Goal: Task Accomplishment & Management: Manage account settings

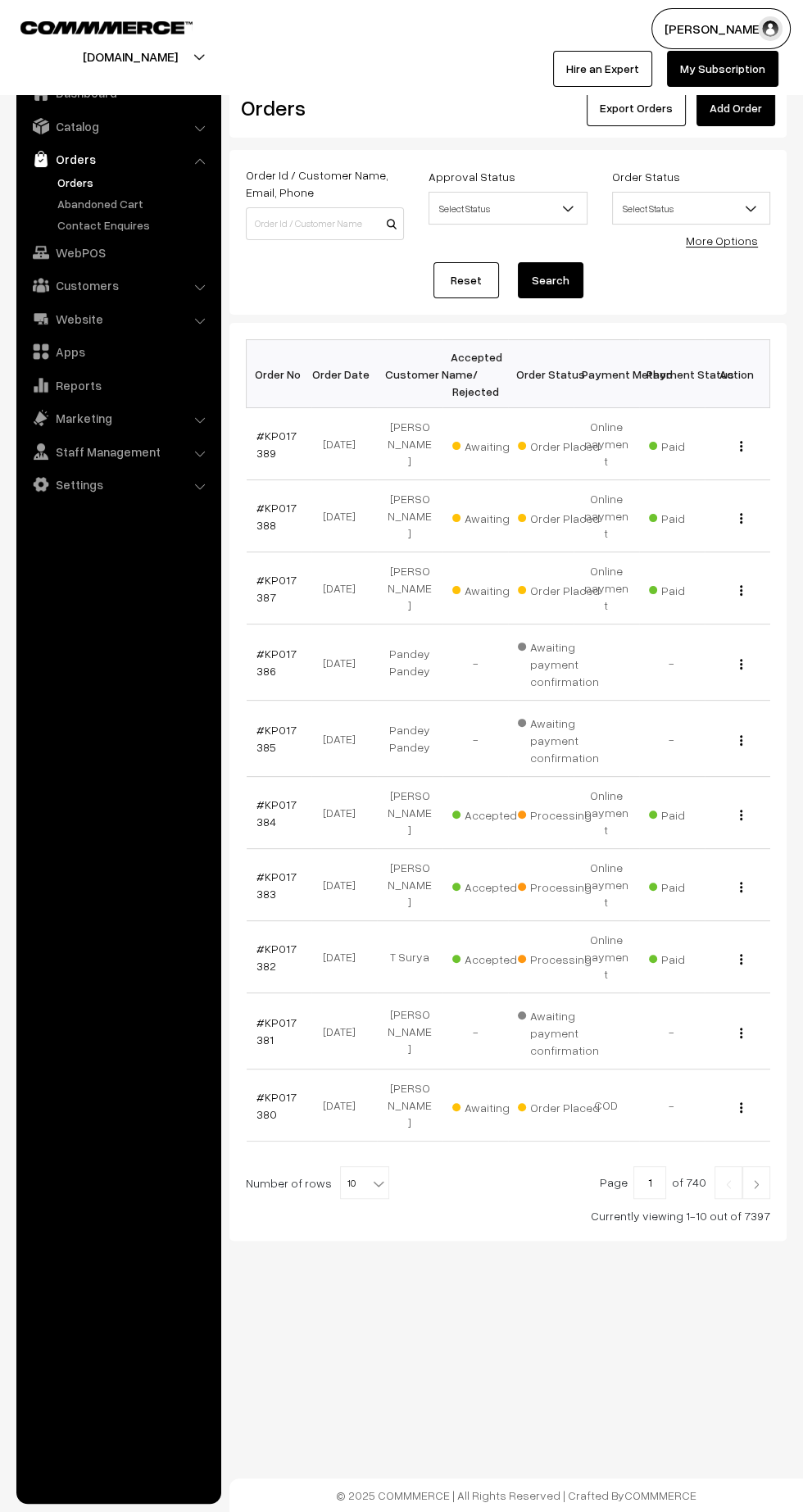
click at [264, 573] on link "#KP017387" at bounding box center [276, 588] width 40 height 31
click at [276, 501] on link "#KP017388" at bounding box center [276, 517] width 40 height 31
click at [262, 440] on link "#KP017389" at bounding box center [276, 445] width 40 height 31
click at [262, 1090] on link "#KP017380" at bounding box center [276, 1106] width 40 height 31
click at [262, 440] on link "#KP017389" at bounding box center [276, 445] width 40 height 31
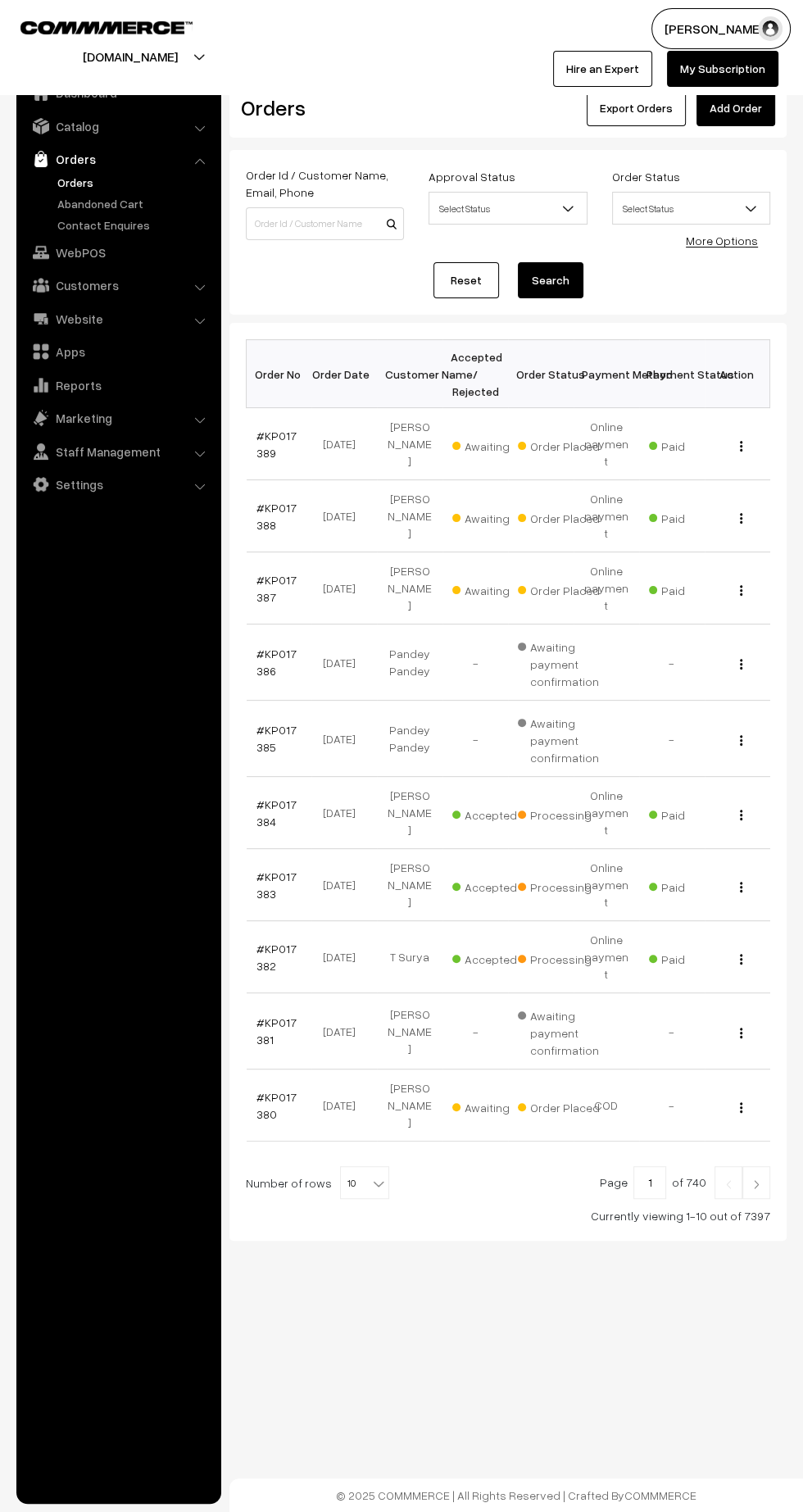
click at [262, 501] on link "#KP017388" at bounding box center [276, 517] width 40 height 31
click at [262, 573] on link "#KP017387" at bounding box center [276, 588] width 40 height 31
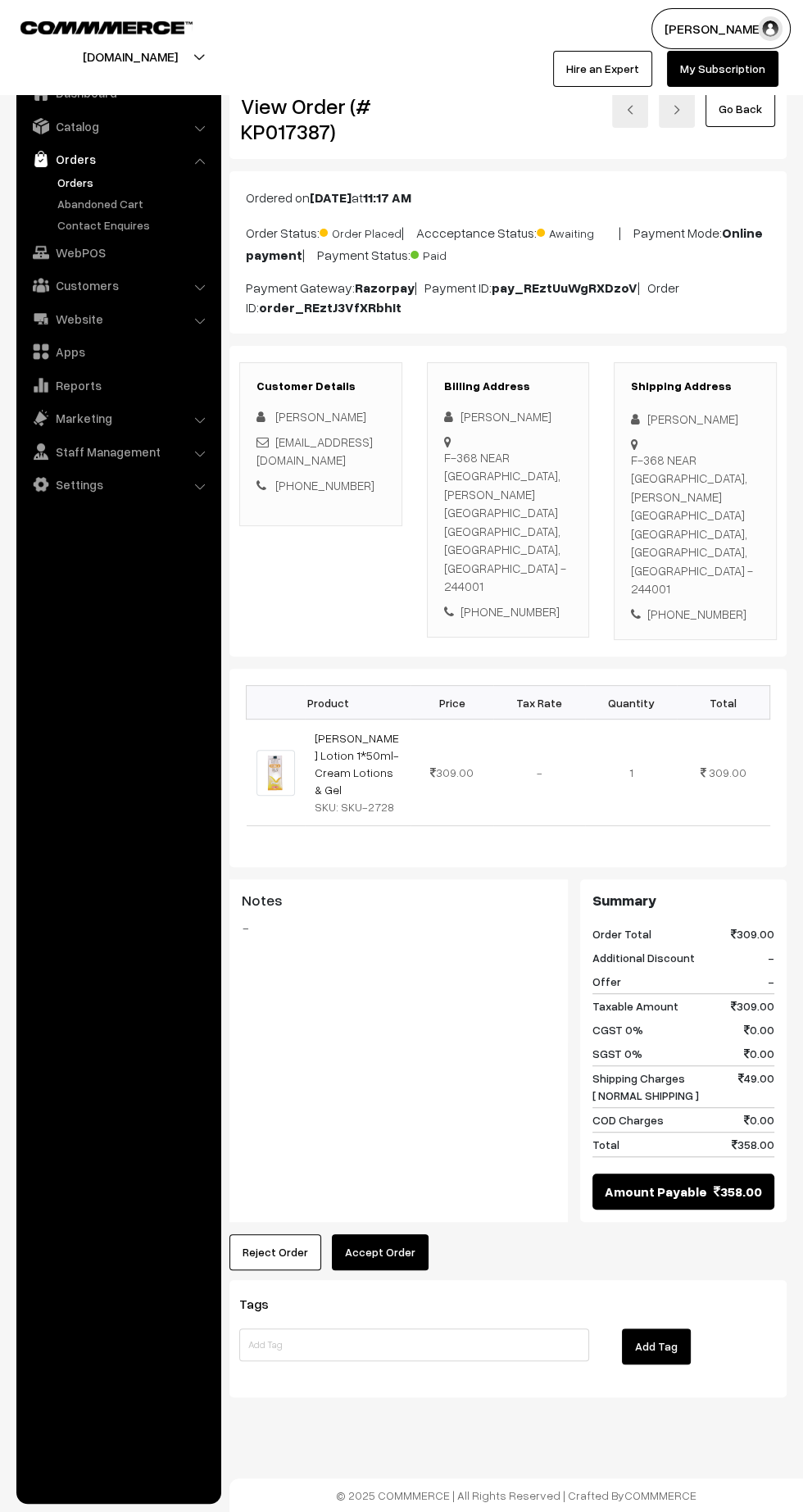
click at [369, 1235] on button "Accept Order" at bounding box center [380, 1252] width 97 height 36
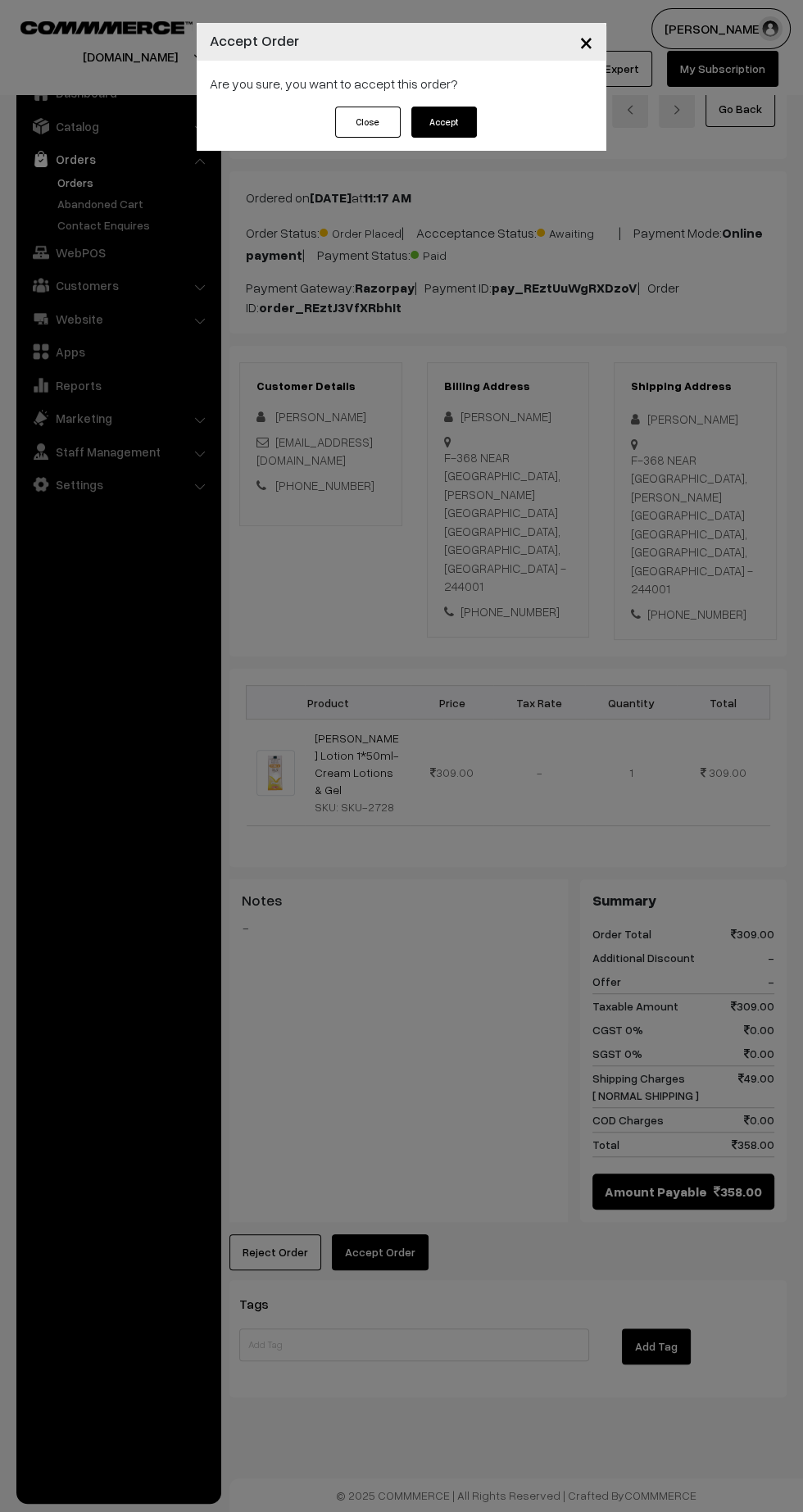
click at [453, 130] on button "Accept" at bounding box center [444, 122] width 66 height 31
click at [462, 123] on button "Confirm" at bounding box center [444, 122] width 66 height 31
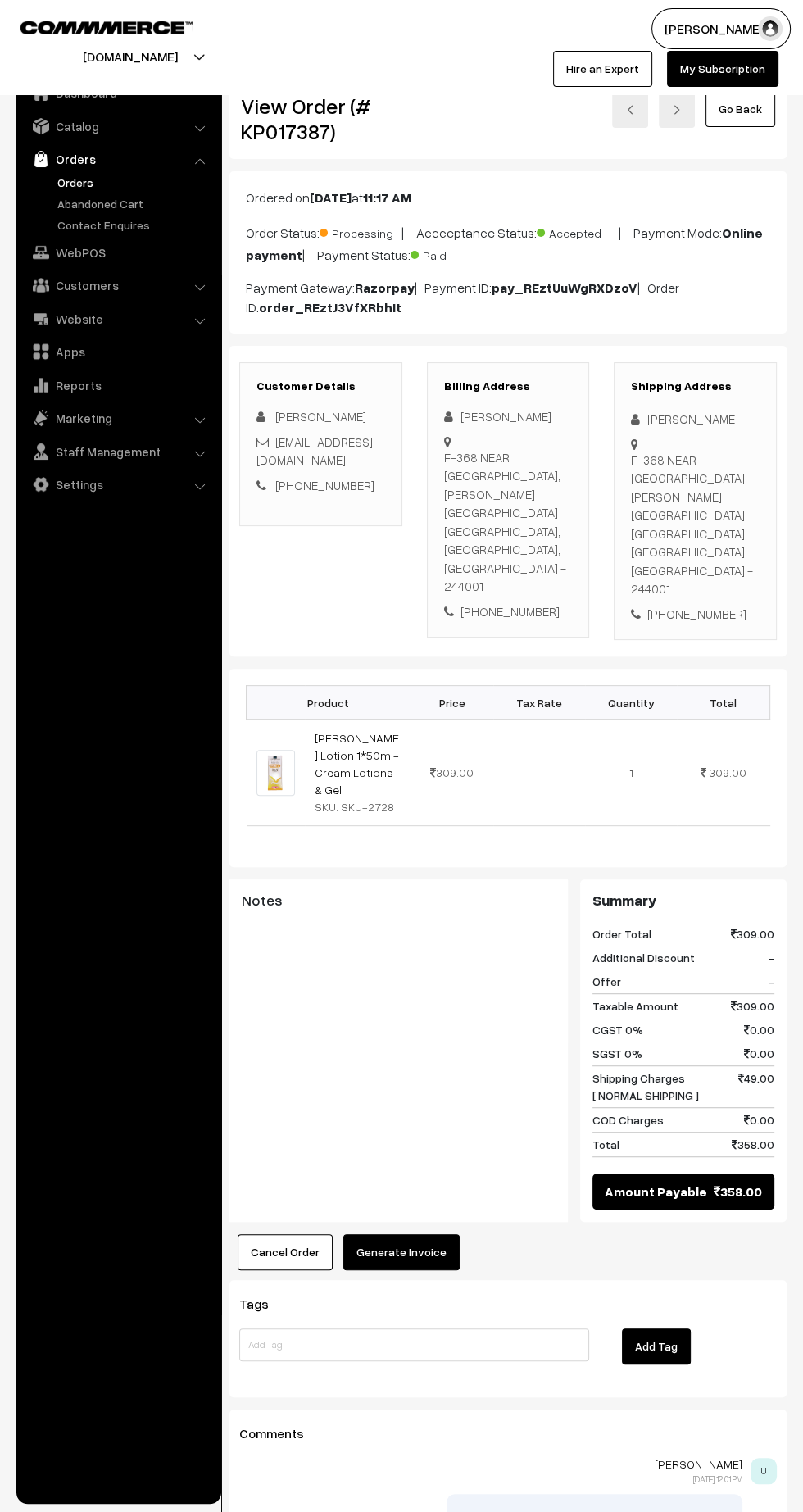
click at [419, 1235] on button "Generate Invoice" at bounding box center [401, 1252] width 116 height 36
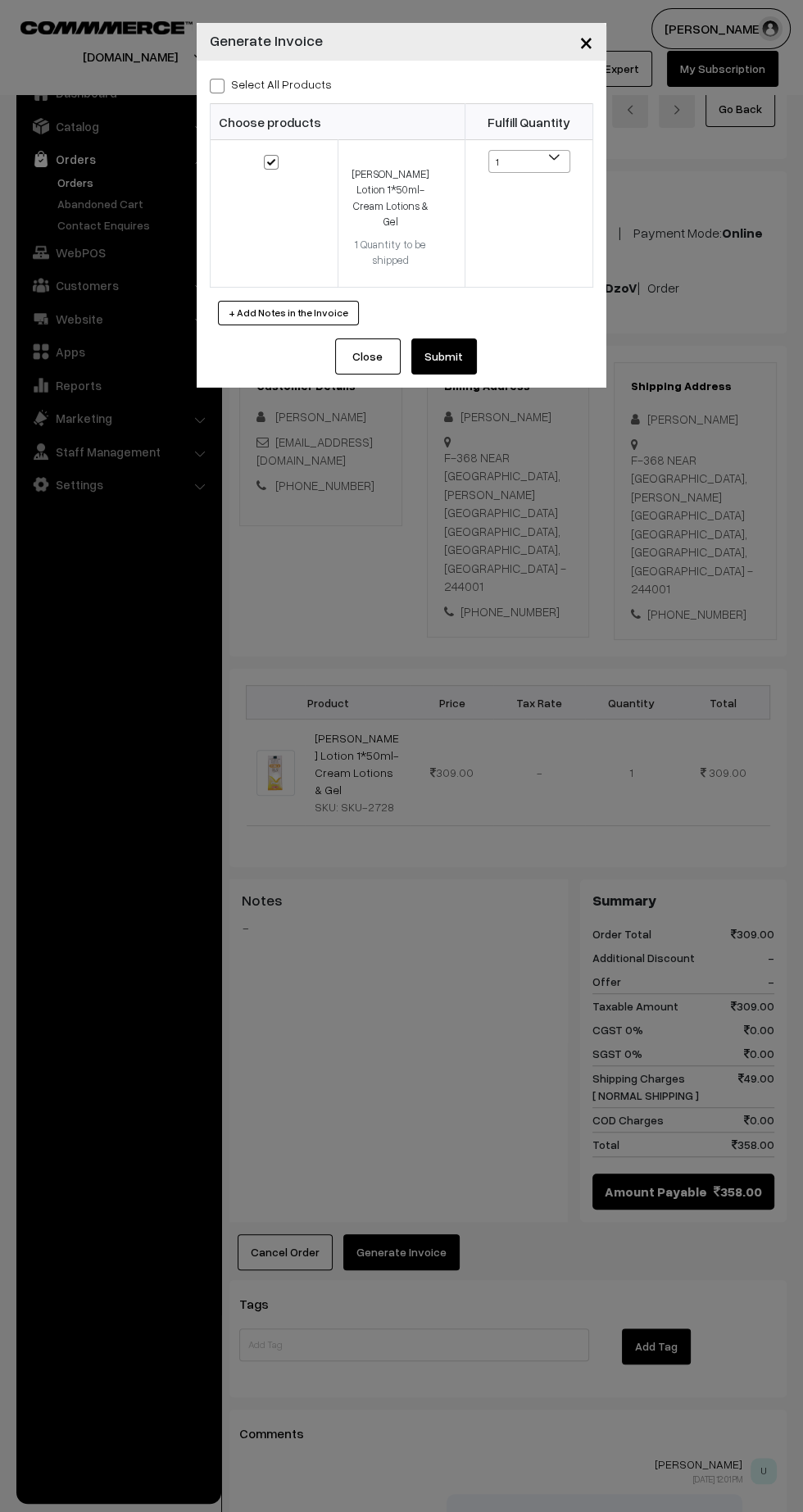
click at [462, 356] on button "Submit" at bounding box center [444, 356] width 66 height 36
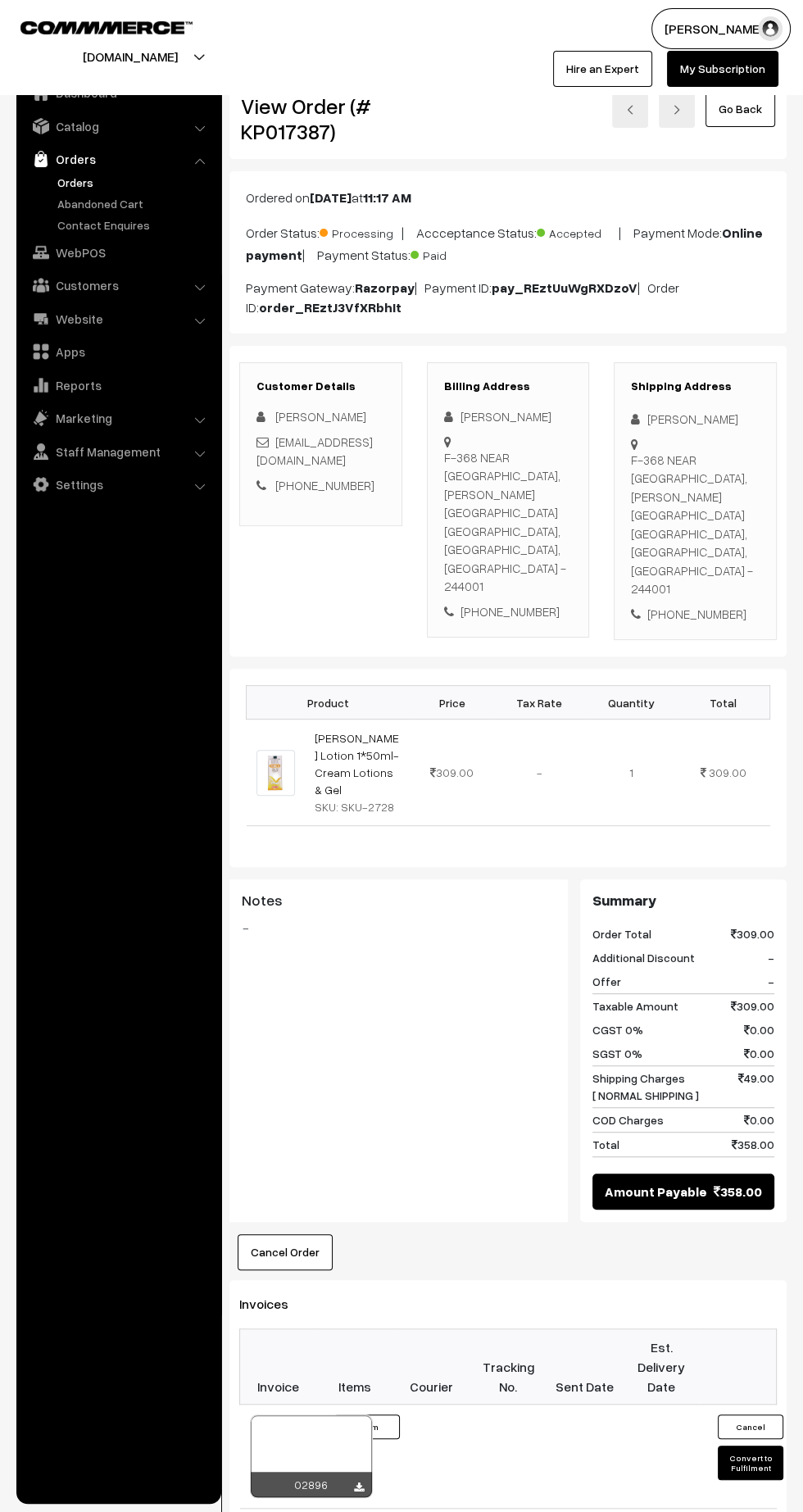
click at [359, 1483] on icon at bounding box center [359, 1488] width 10 height 11
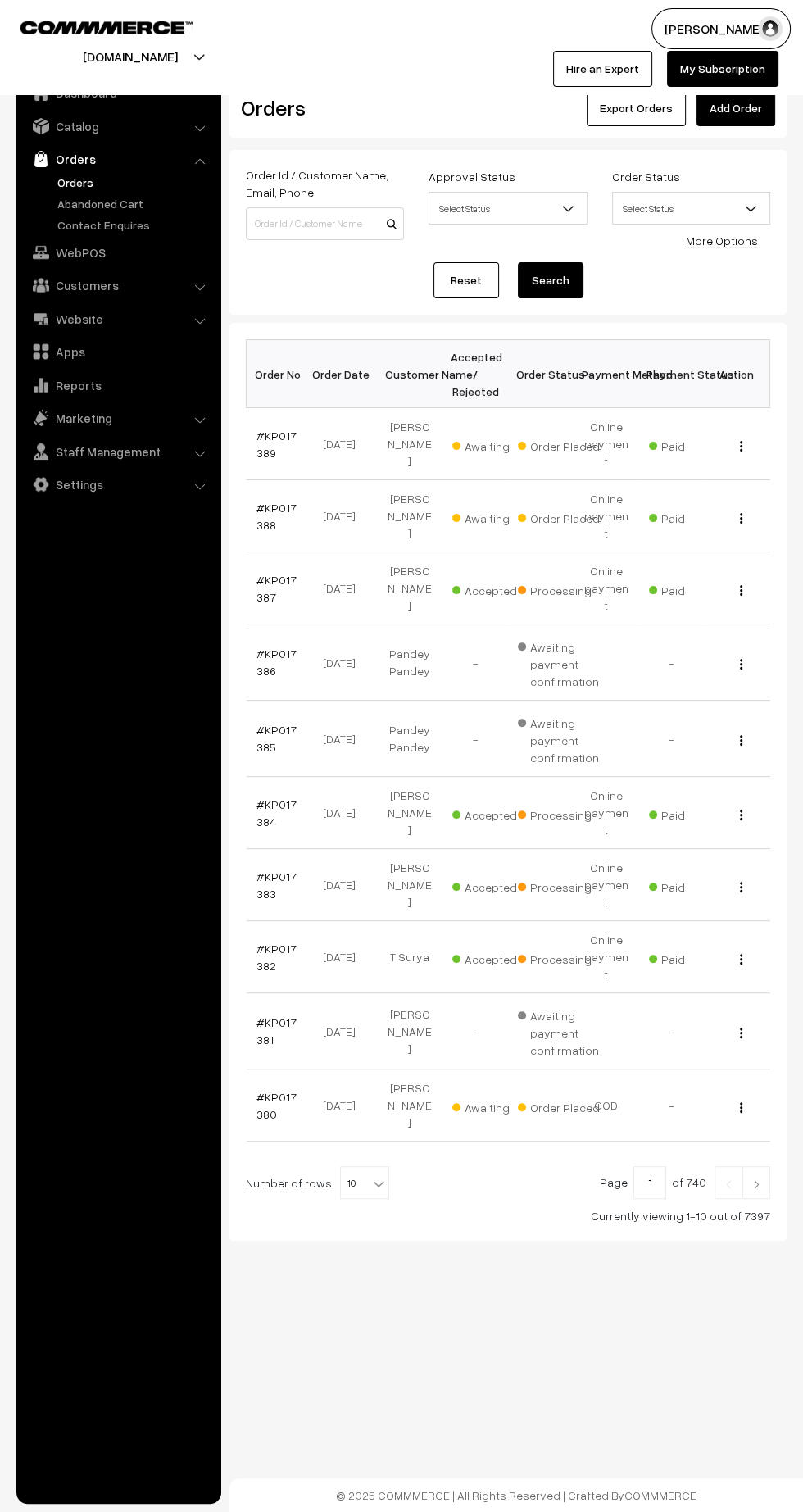
click at [260, 501] on link "#KP017388" at bounding box center [276, 517] width 40 height 31
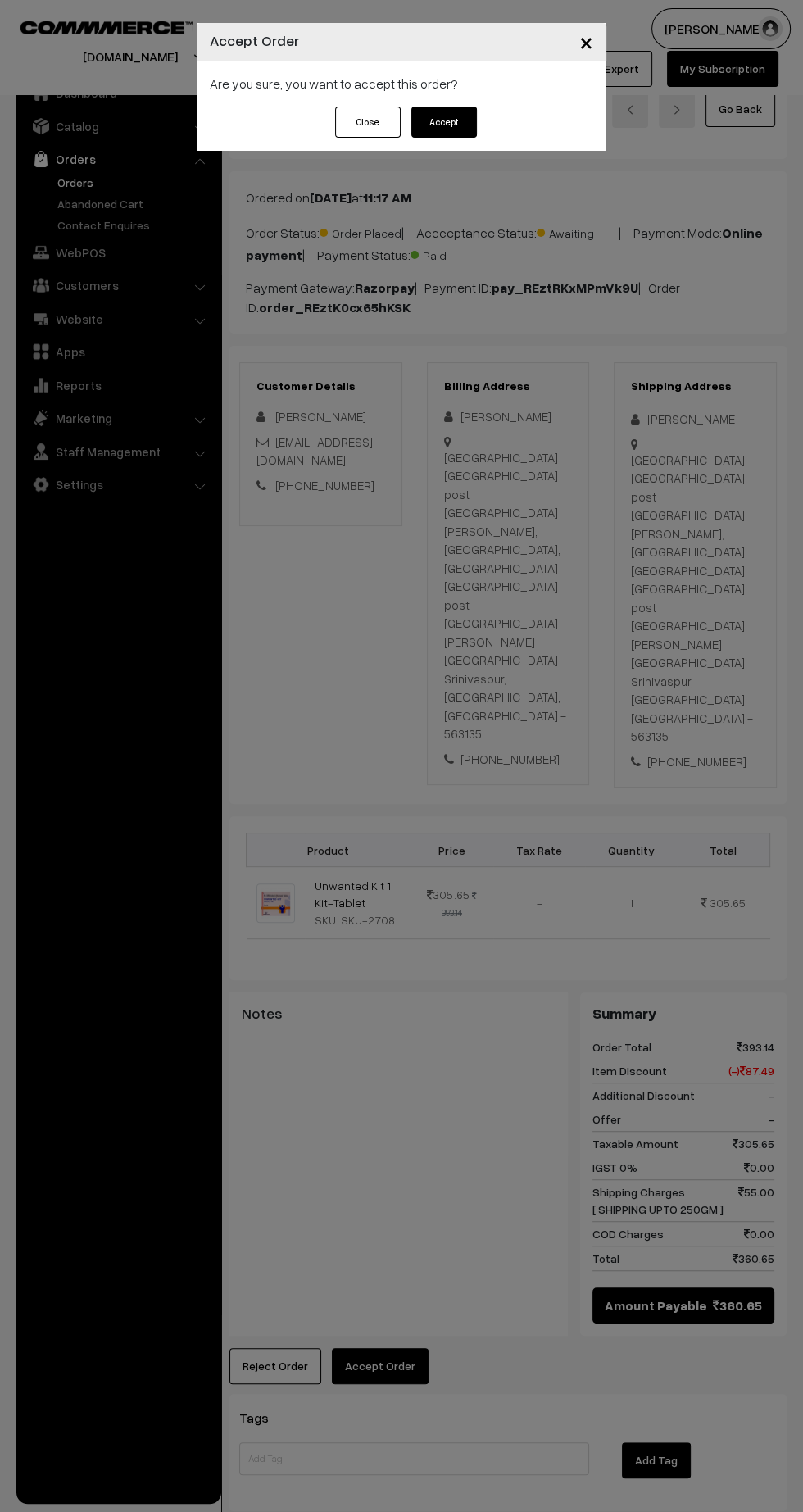
click at [444, 122] on button "Accept" at bounding box center [444, 122] width 66 height 31
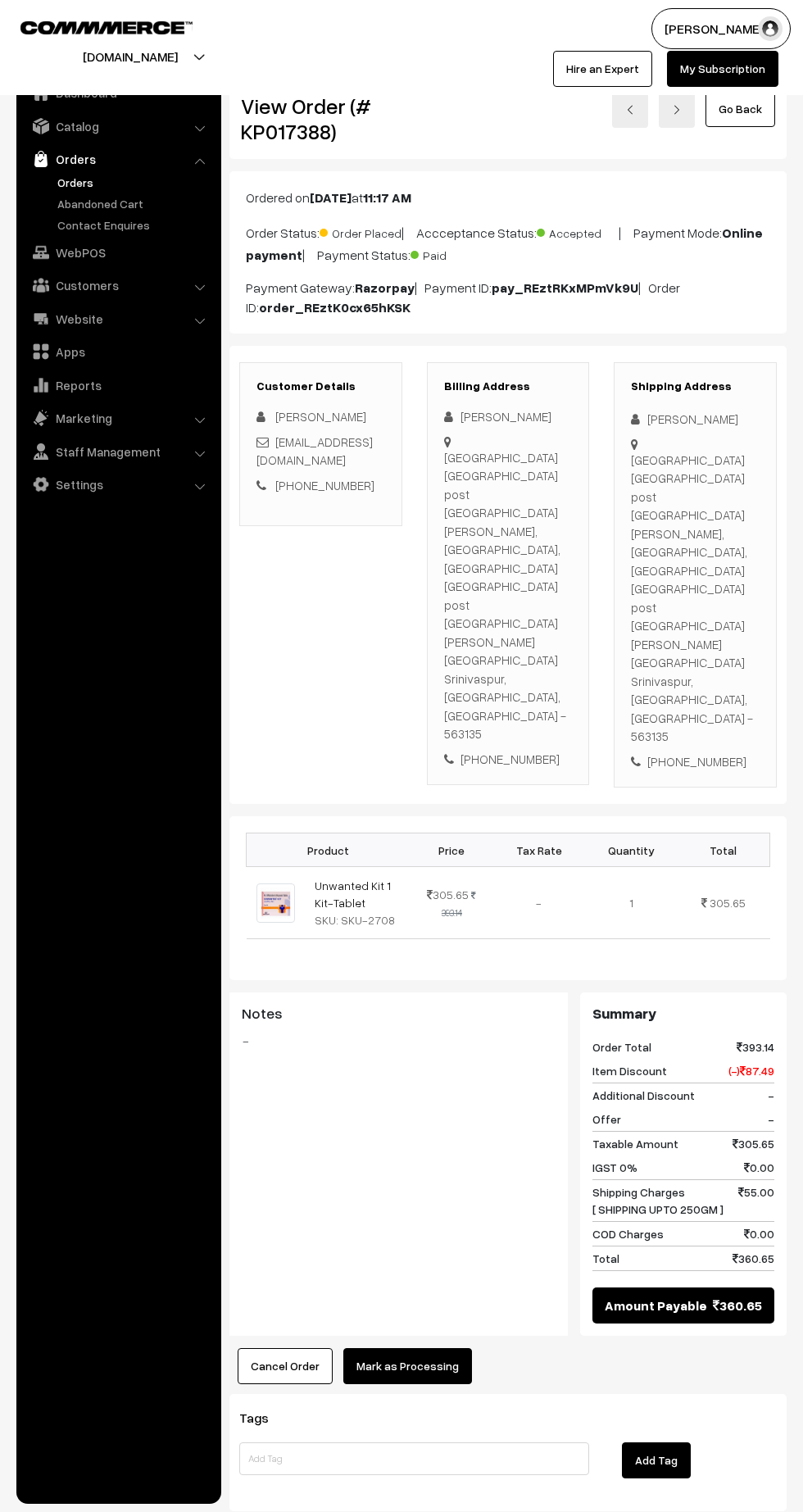
click at [397, 1348] on button "Mark as Processing" at bounding box center [407, 1366] width 129 height 36
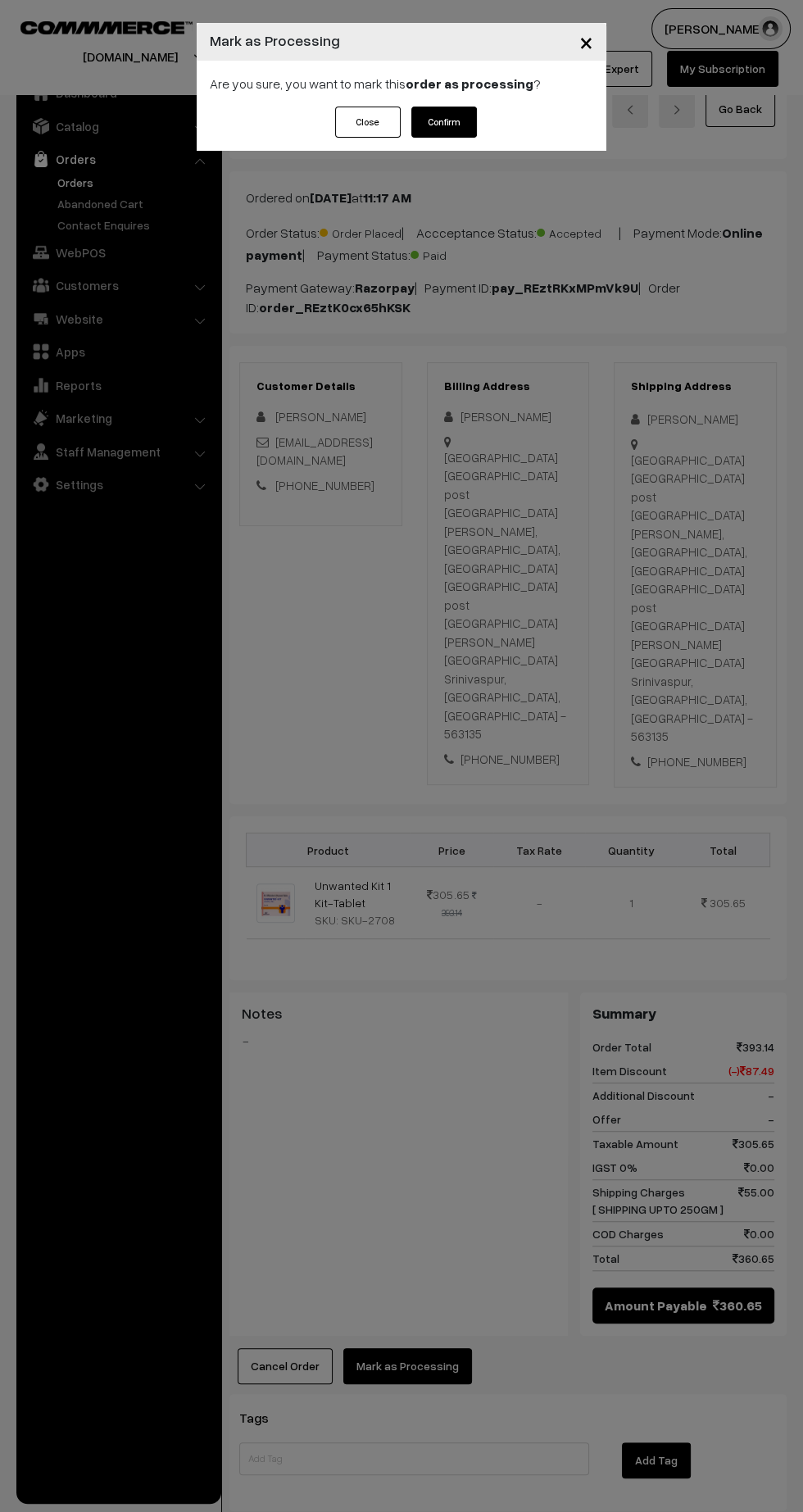
click at [453, 120] on button "Confirm" at bounding box center [444, 122] width 66 height 31
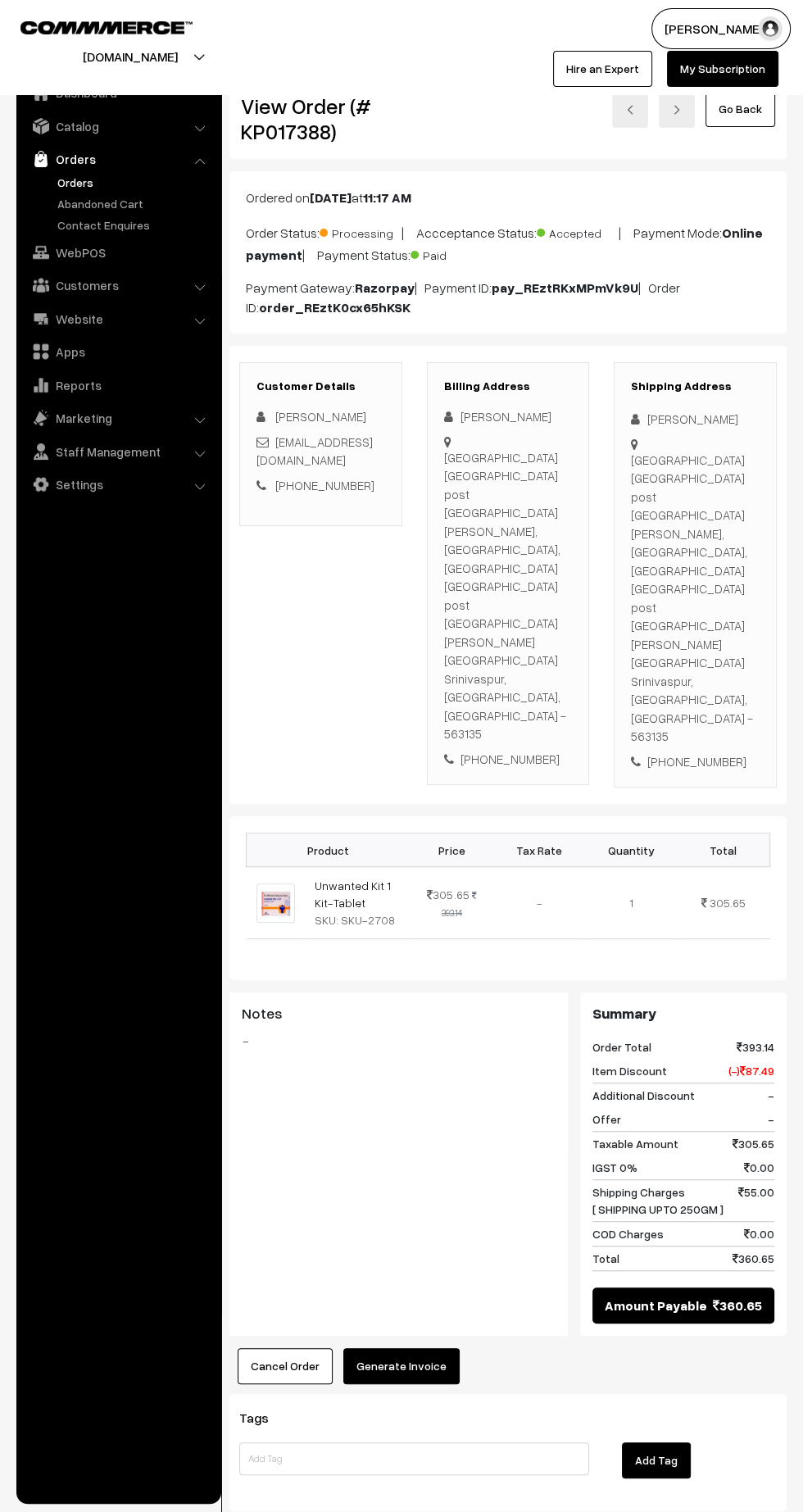
click at [423, 1348] on button "Generate Invoice" at bounding box center [401, 1366] width 116 height 36
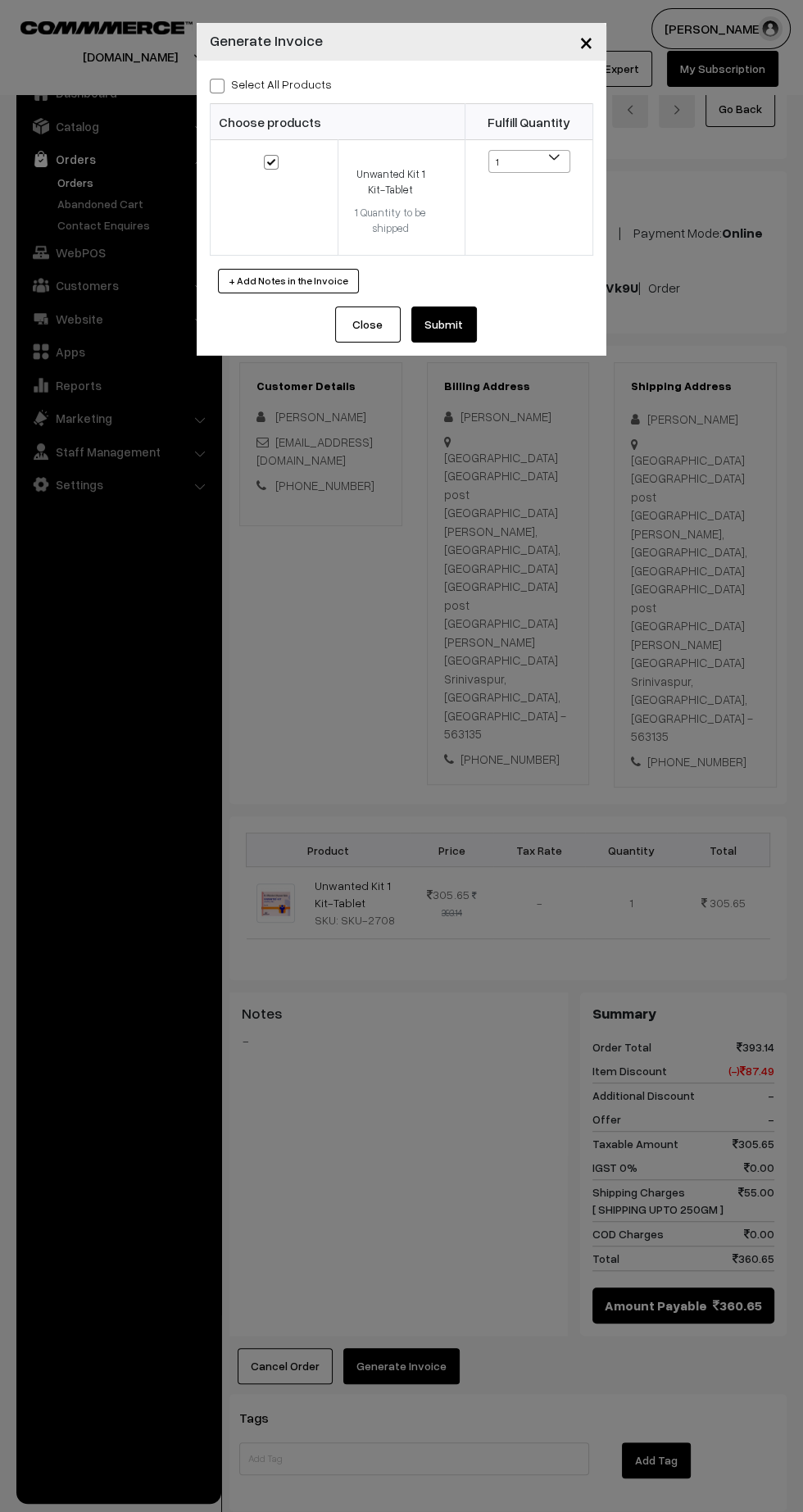
click at [454, 327] on button "Submit" at bounding box center [444, 324] width 66 height 36
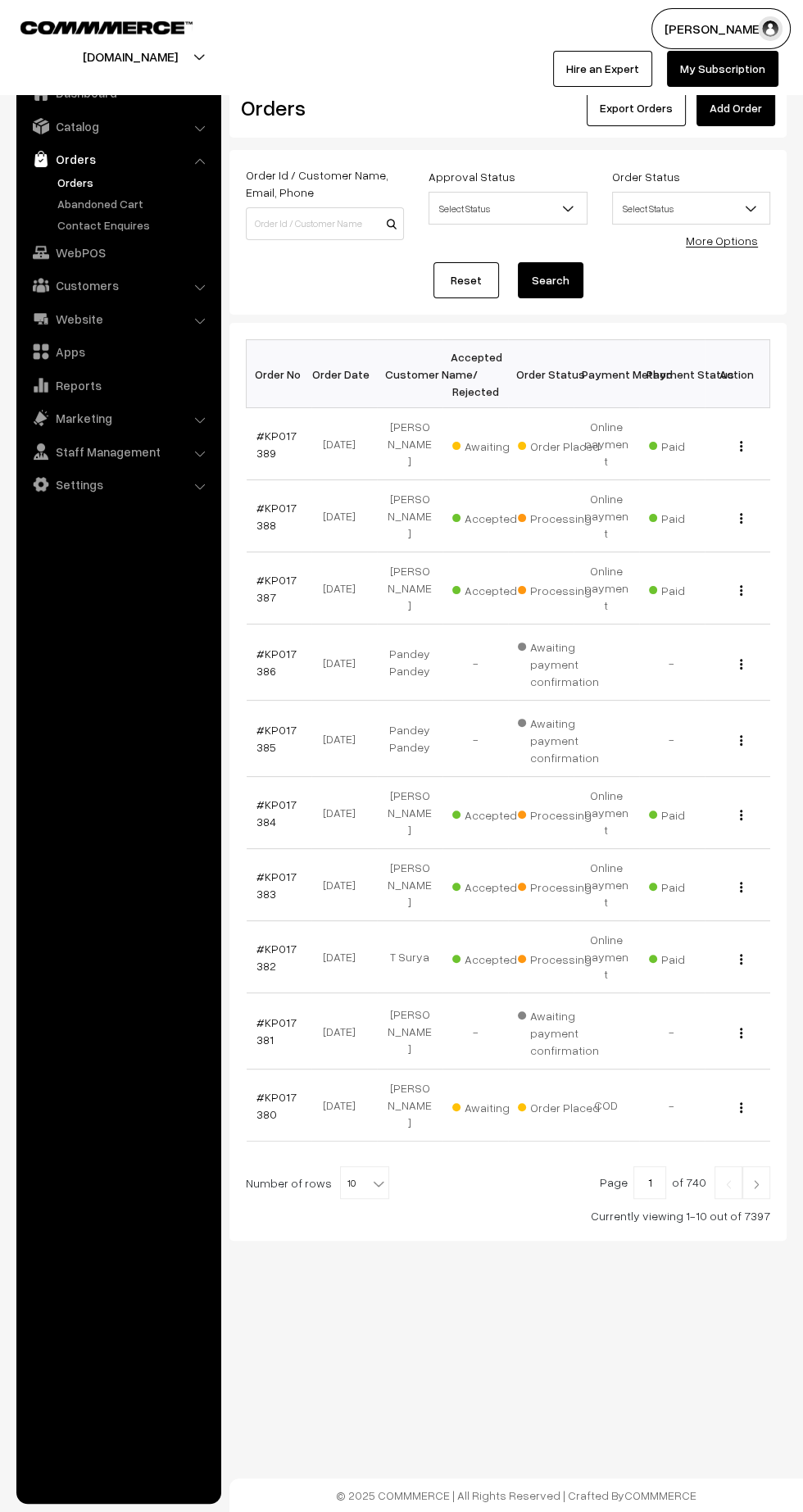
click at [264, 445] on link "#KP017389" at bounding box center [276, 445] width 40 height 31
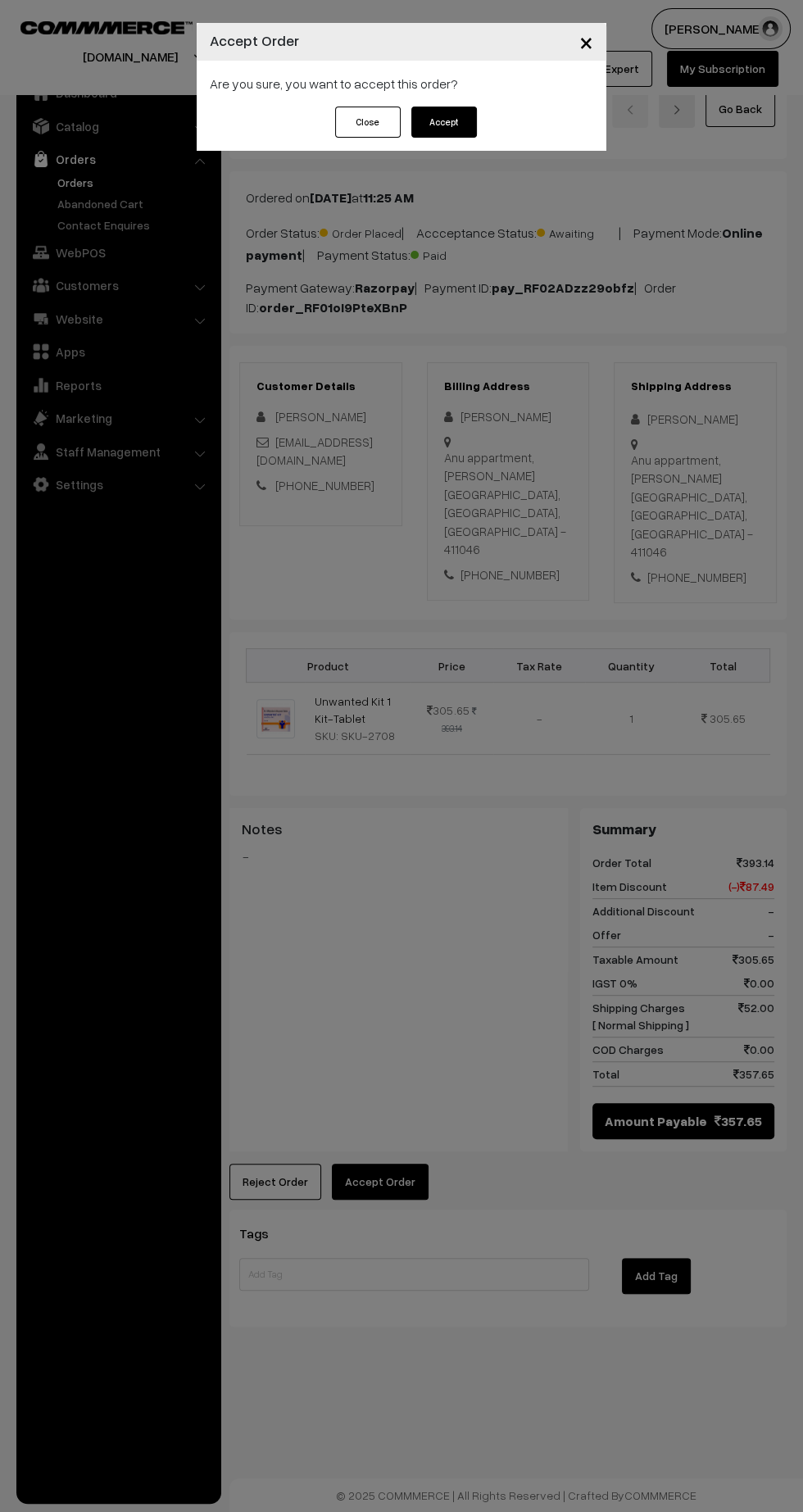
click at [424, 123] on button "Accept" at bounding box center [444, 122] width 66 height 31
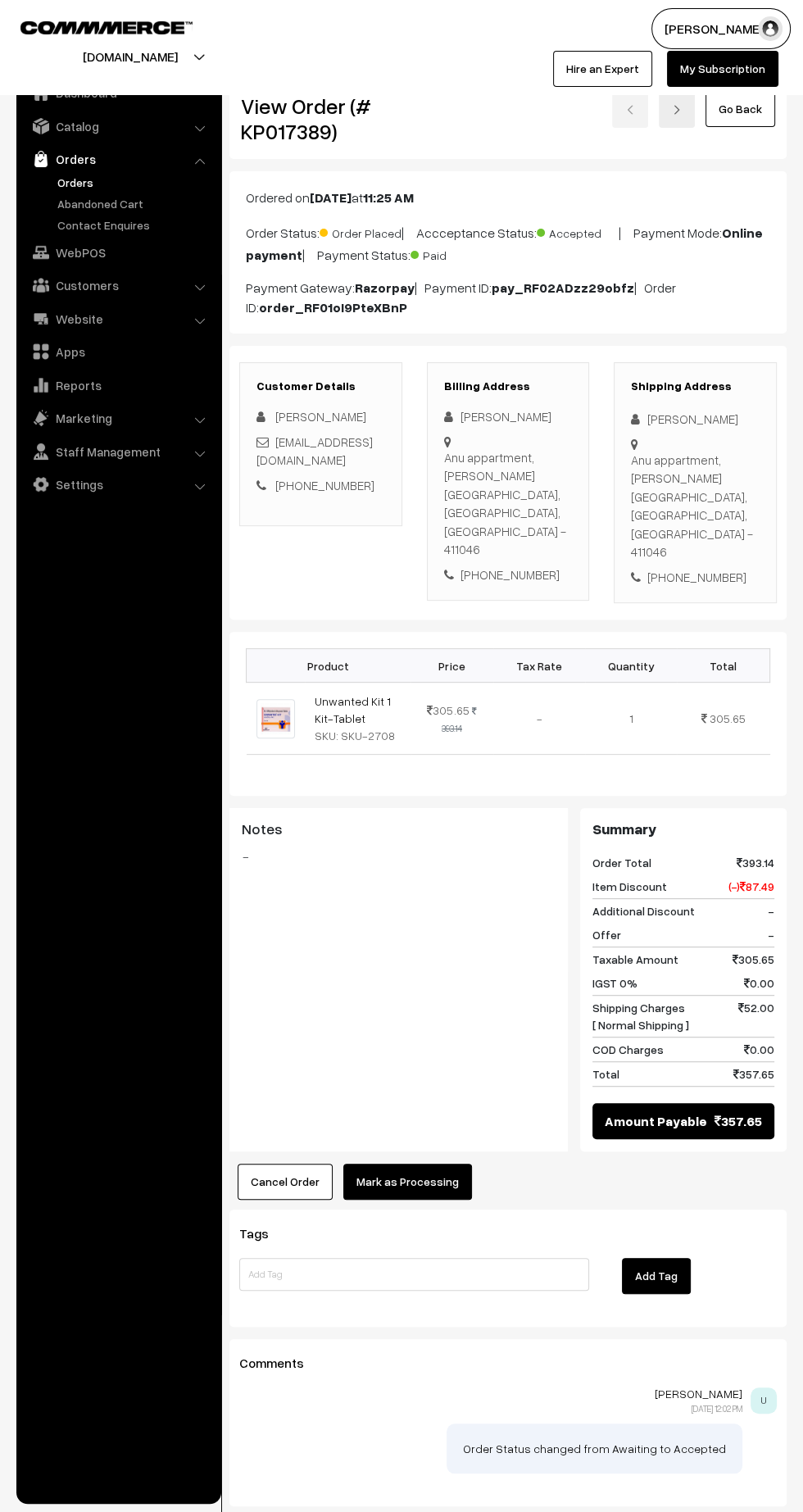
click at [428, 1164] on button "Mark as Processing" at bounding box center [407, 1182] width 129 height 36
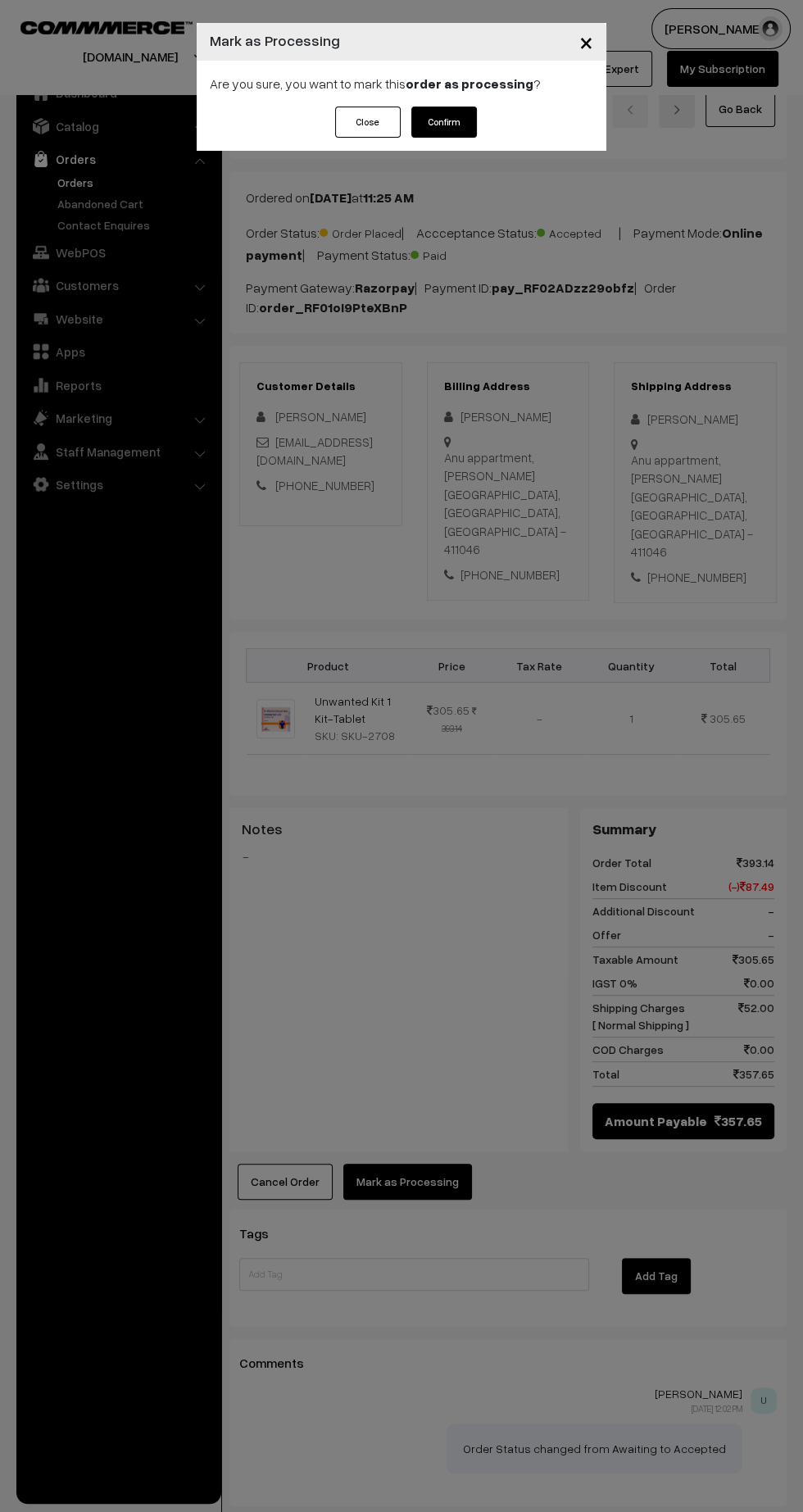
click at [435, 118] on button "Confirm" at bounding box center [444, 122] width 66 height 31
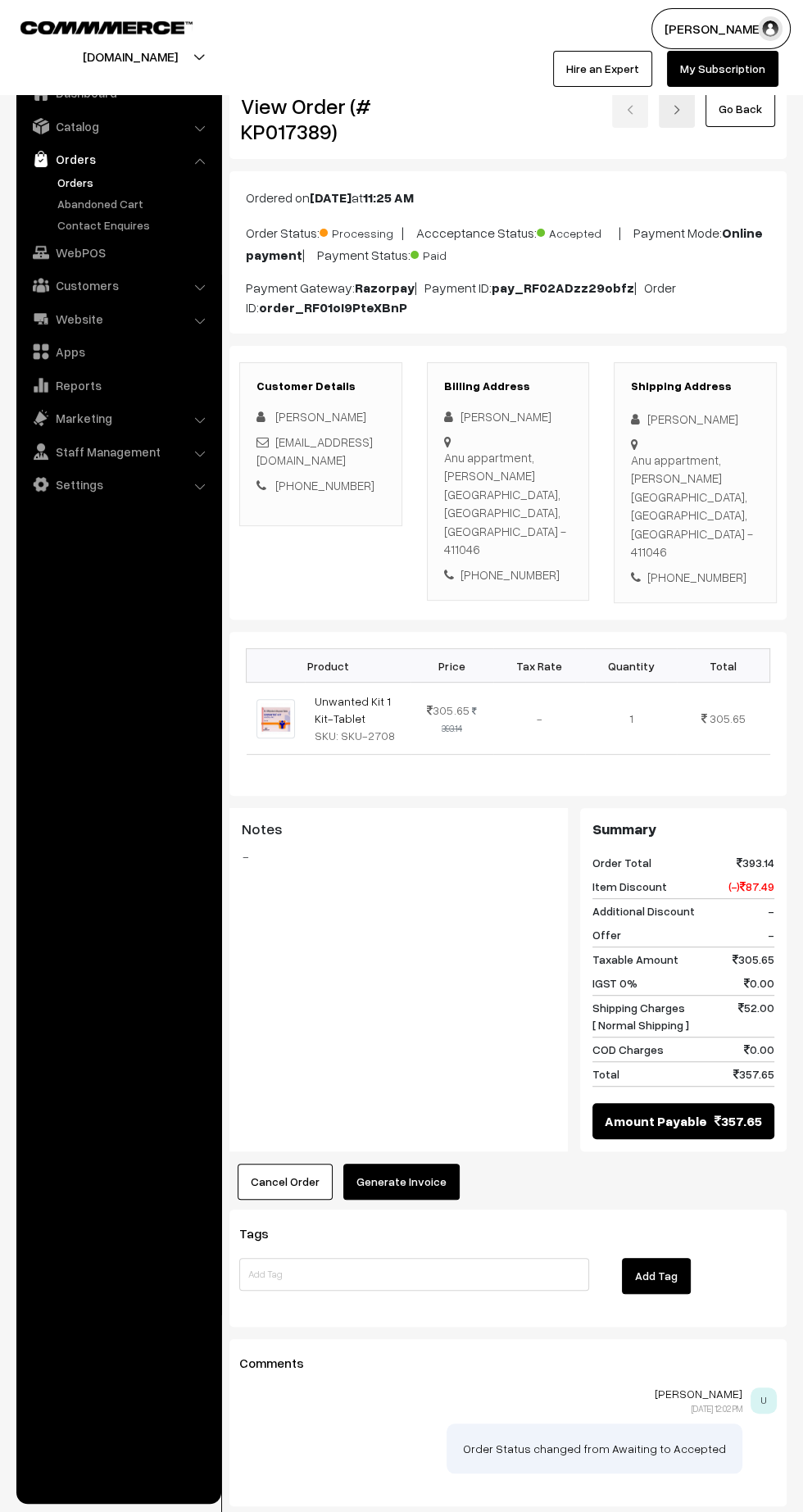
click at [403, 1164] on button "Generate Invoice" at bounding box center [401, 1182] width 116 height 36
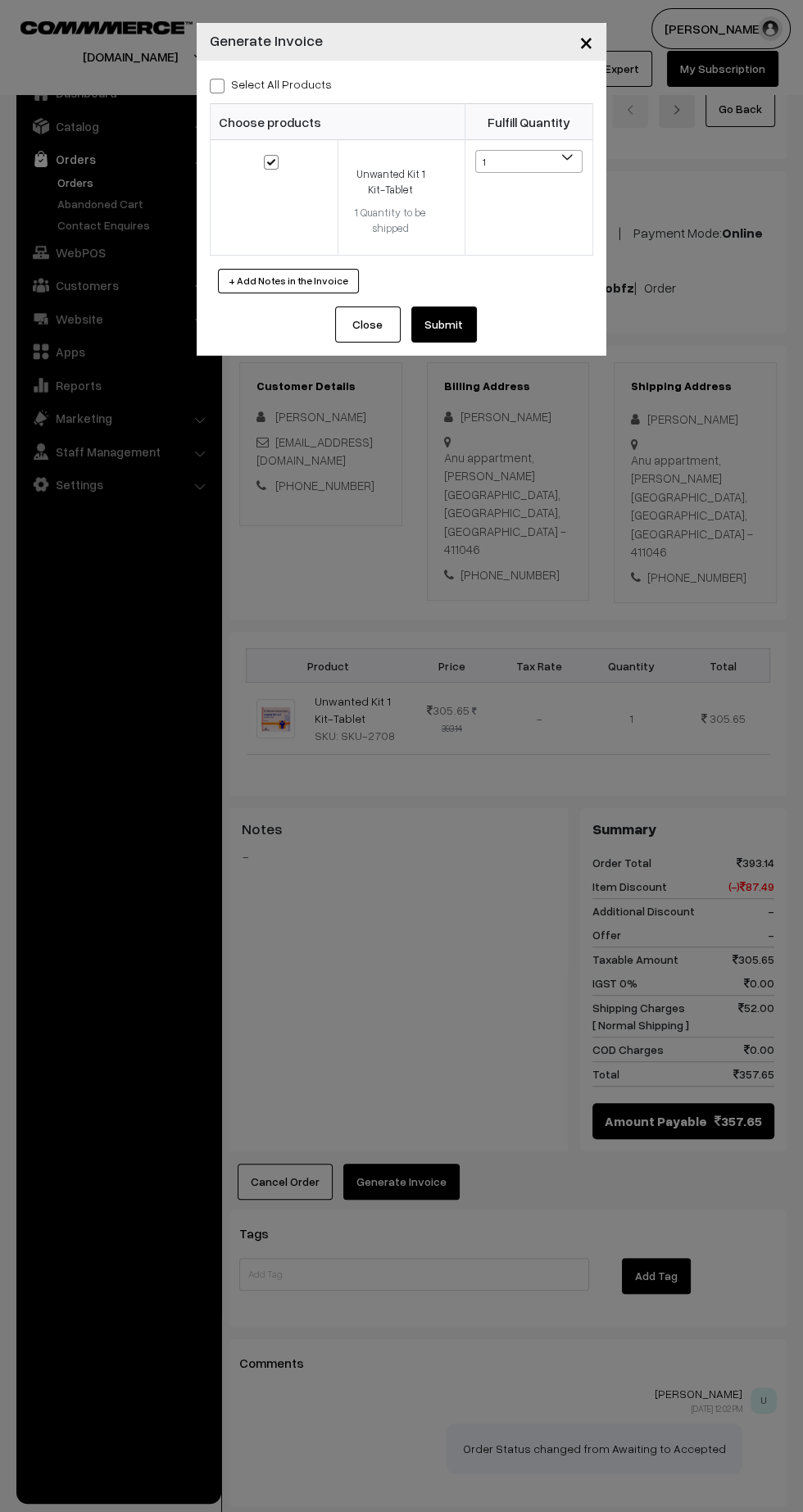
click at [462, 336] on button "Submit" at bounding box center [444, 324] width 66 height 36
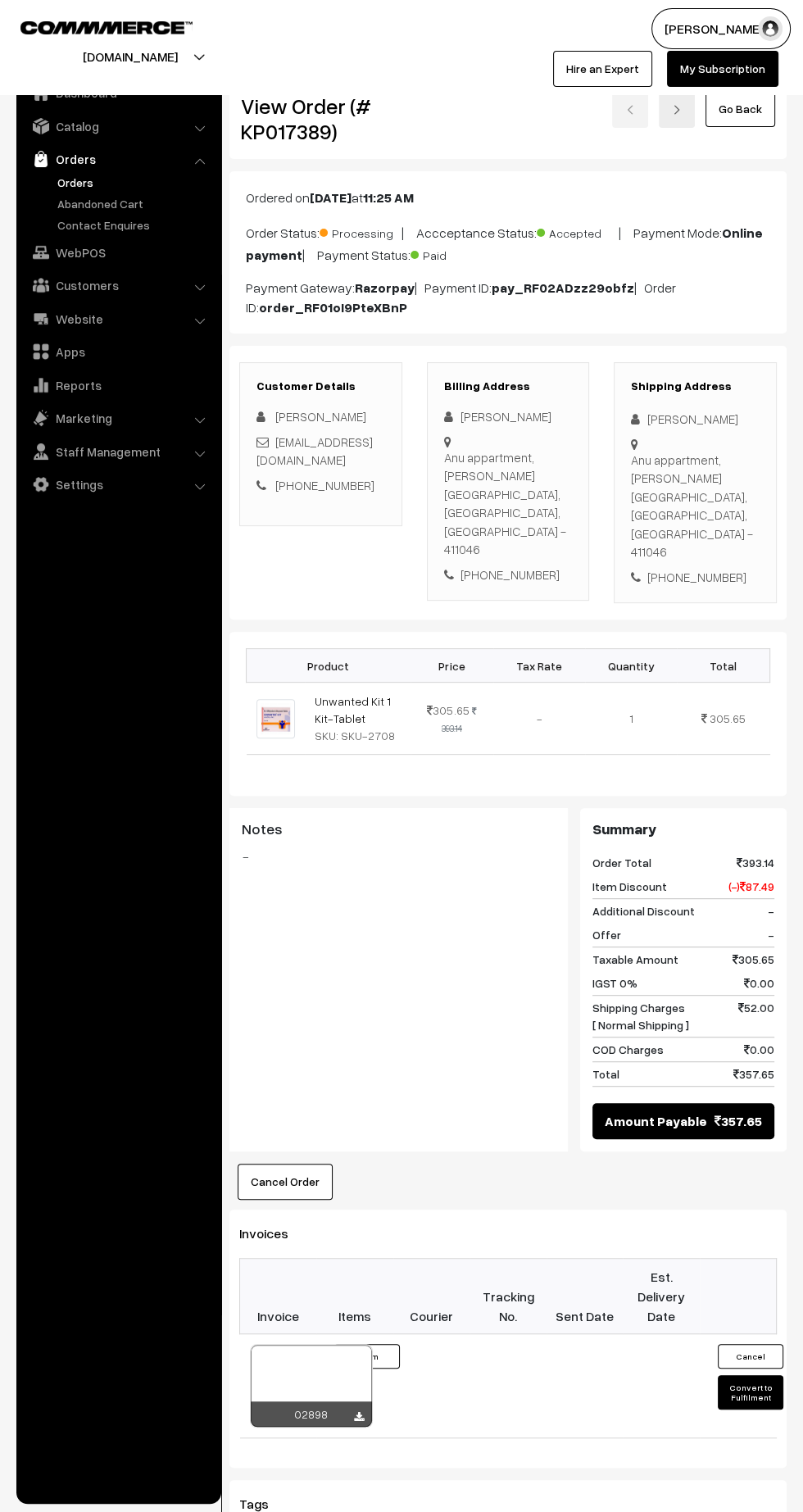
click at [359, 1412] on icon at bounding box center [359, 1418] width 10 height 11
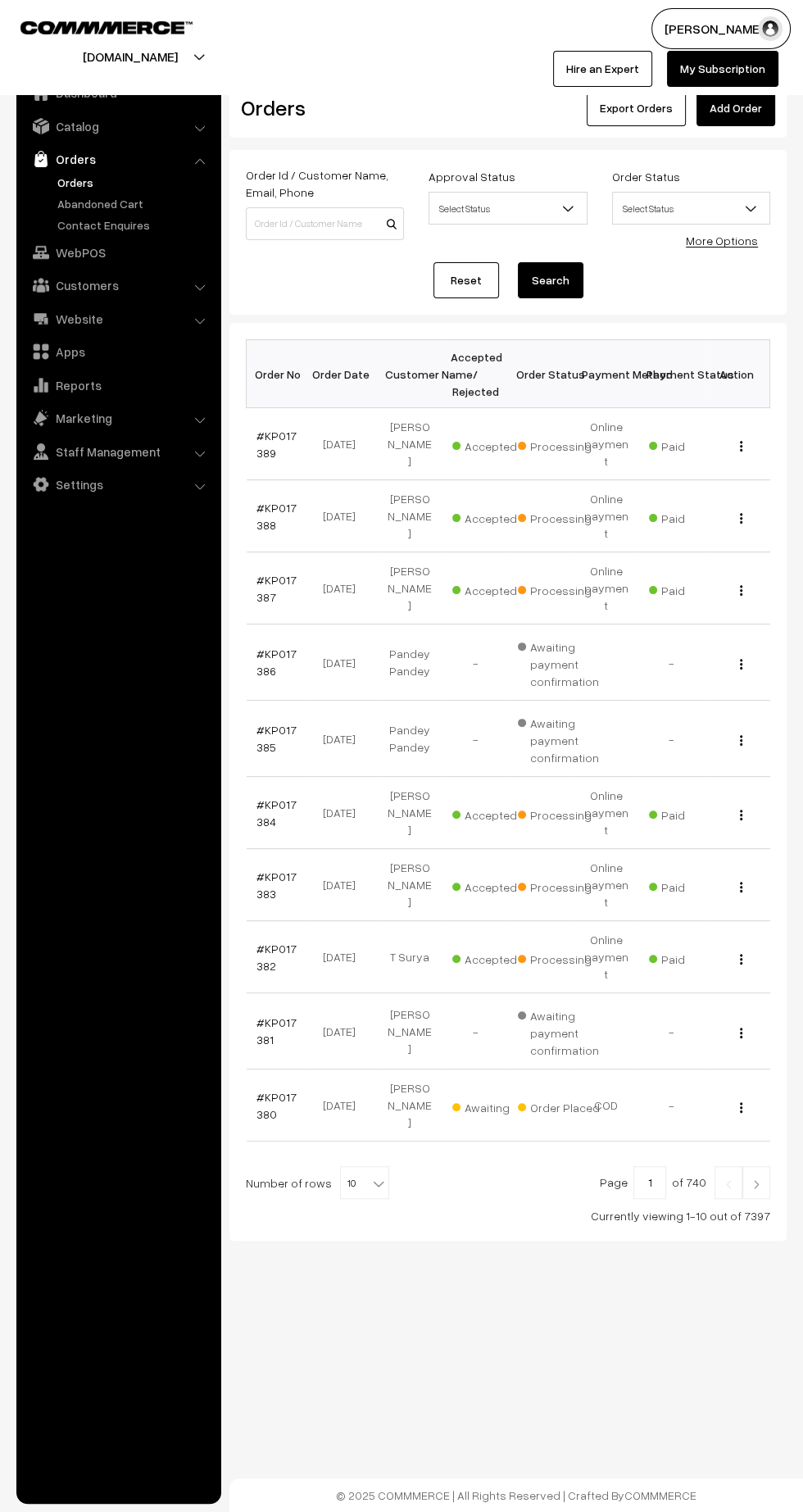
click at [262, 442] on link "#KP017389" at bounding box center [276, 445] width 40 height 31
